Goal: Information Seeking & Learning: Learn about a topic

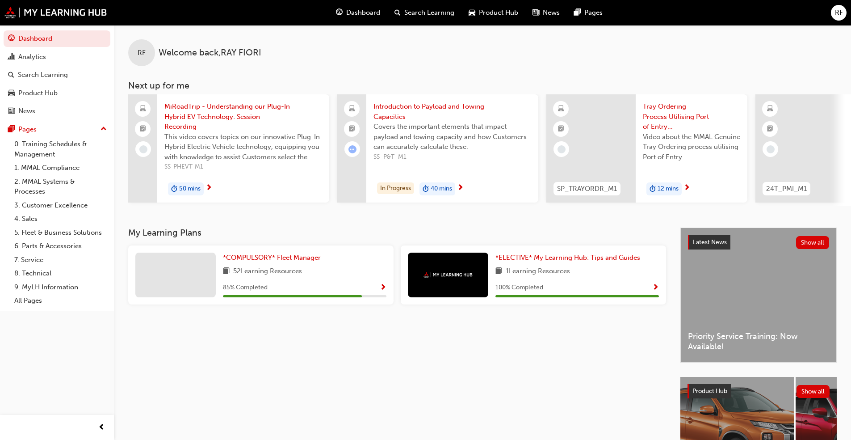
click at [446, 112] on span "Tray Ordering Process Utilising Port of Entry ([PERSON_NAME]) - Video" at bounding box center [691, 116] width 97 height 30
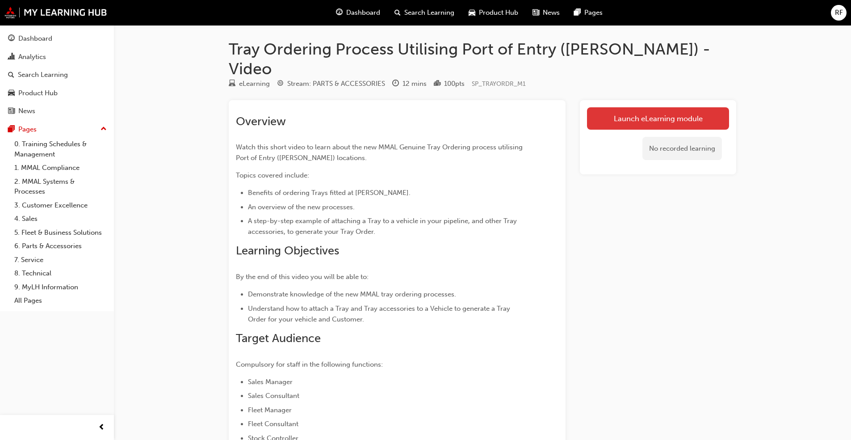
click at [446, 107] on link "Launch eLearning module" at bounding box center [658, 118] width 142 height 22
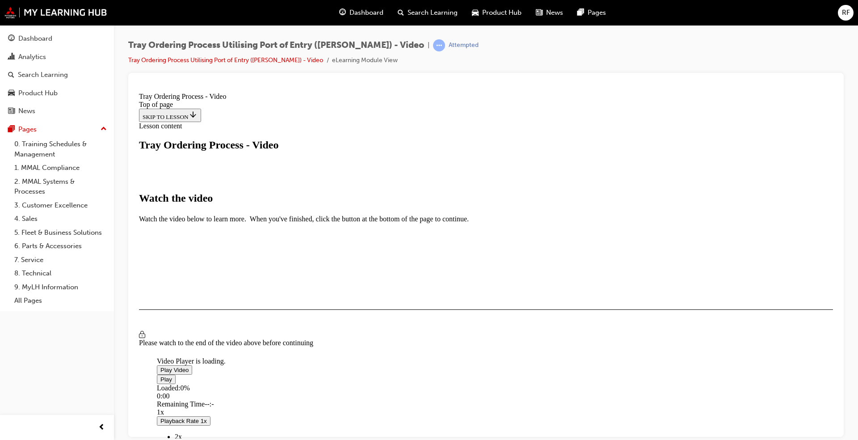
click at [160, 335] on span "Video player" at bounding box center [160, 369] width 0 height 7
drag, startPoint x: 724, startPoint y: 376, endPoint x: 714, endPoint y: 375, distance: 9.9
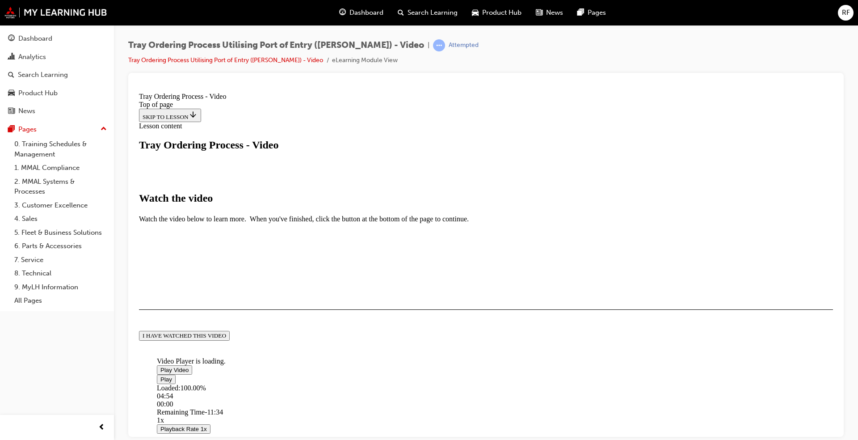
scroll to position [177, 0]
click at [226, 335] on div "I HAVE WATCHED THIS VIDEO" at bounding box center [185, 335] width 84 height 7
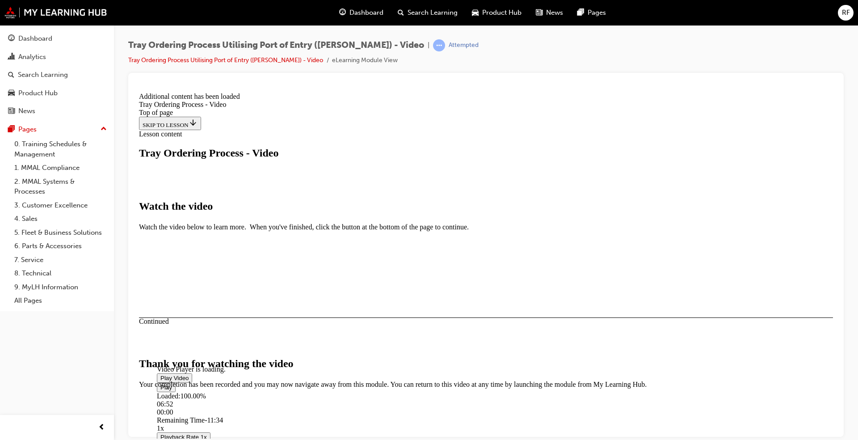
scroll to position [251, 0]
click at [193, 335] on button "CLOSE MODULE" at bounding box center [166, 442] width 55 height 9
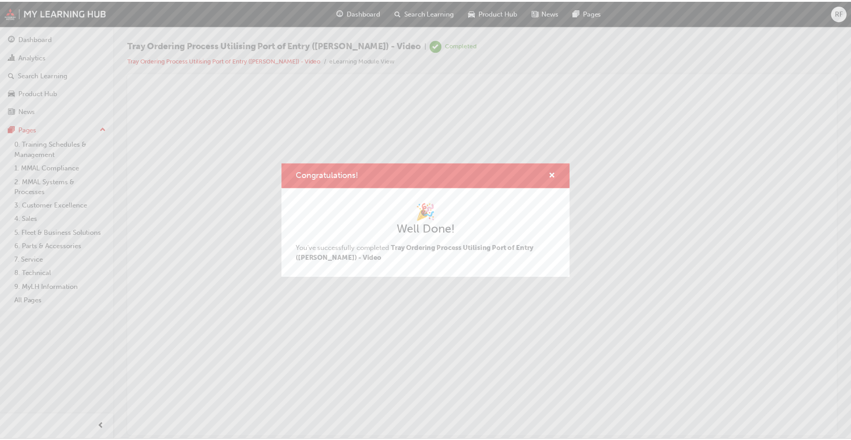
scroll to position [0, 0]
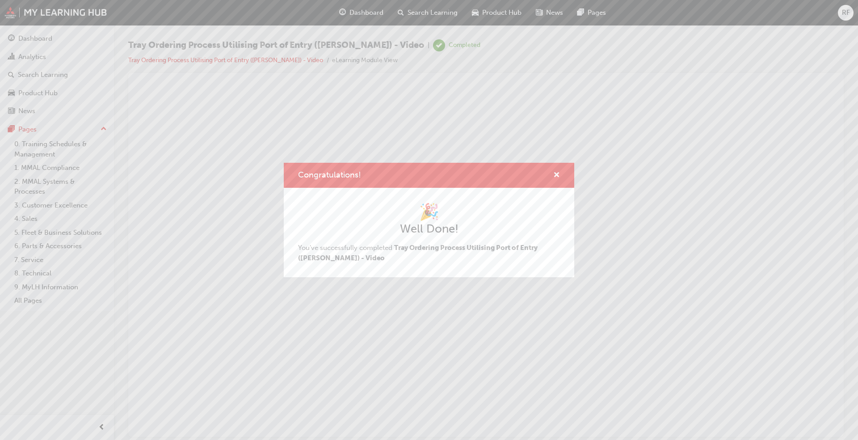
click at [39, 38] on div "Congratulations! 🎉 Well Done! You've successfully completed Tray Ordering Proce…" at bounding box center [429, 220] width 858 height 440
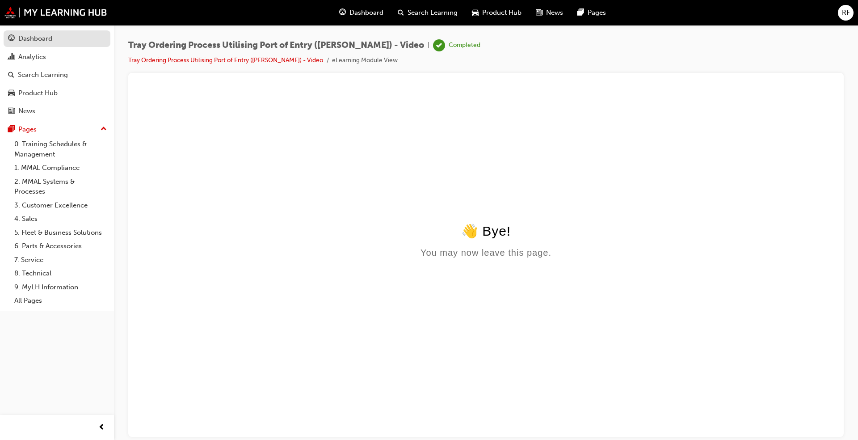
click at [40, 38] on div "Dashboard" at bounding box center [35, 39] width 34 height 10
